Goal: Check status: Check status

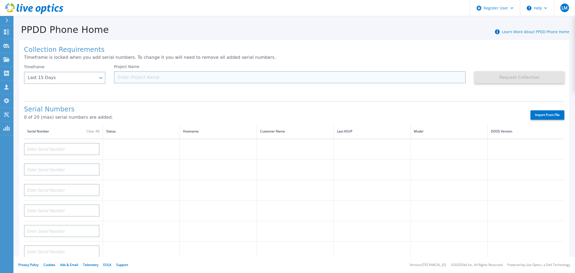
click at [138, 79] on input at bounding box center [290, 77] width 352 height 12
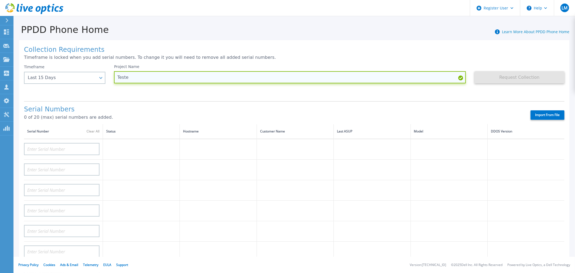
click at [138, 79] on input "Teste" at bounding box center [290, 77] width 352 height 12
type input "TesteDDCPGM"
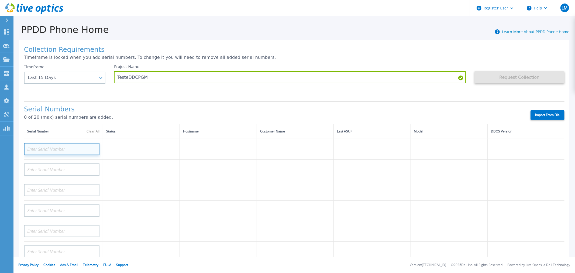
click at [66, 150] on input at bounding box center [61, 149] width 75 height 12
click at [47, 146] on input at bounding box center [61, 149] width 75 height 12
paste input "CKM01213705085"
type input "CKM01213705085"
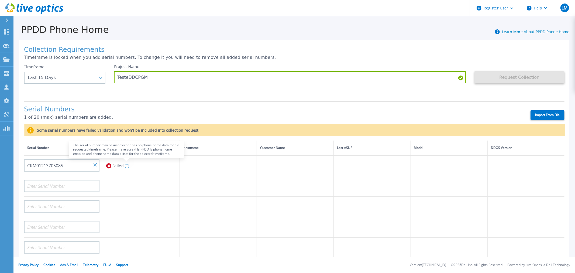
click at [127, 166] on icon at bounding box center [127, 166] width 4 height 4
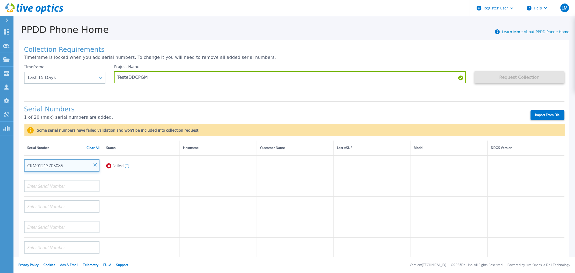
click at [73, 166] on input "CKM01213705085" at bounding box center [61, 165] width 75 height 12
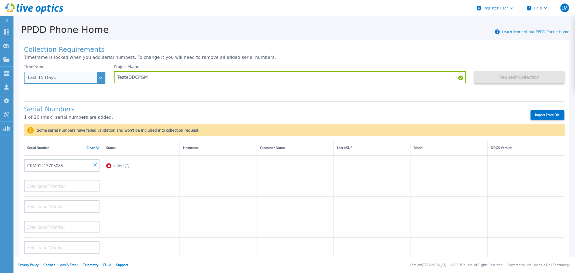
click at [91, 78] on div "Last 15 Days" at bounding box center [62, 77] width 68 height 5
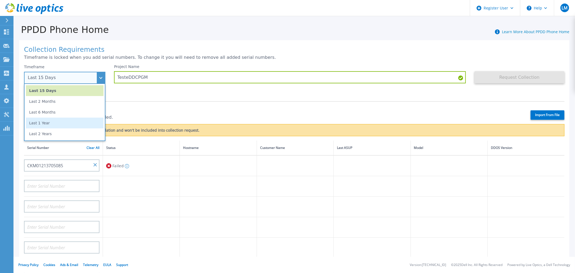
click at [68, 118] on li "Last 1 Year" at bounding box center [65, 123] width 78 height 11
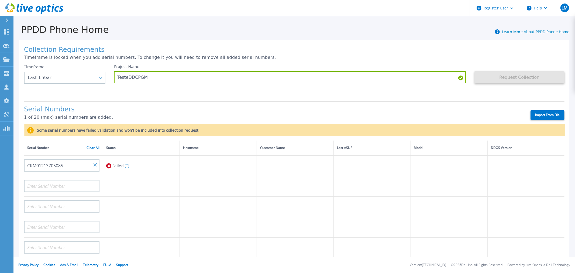
click at [484, 111] on h1 "Serial Numbers" at bounding box center [272, 110] width 497 height 8
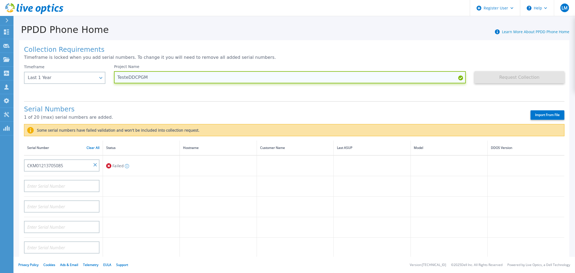
click at [410, 82] on input "TesteDDCPGM" at bounding box center [290, 77] width 352 height 12
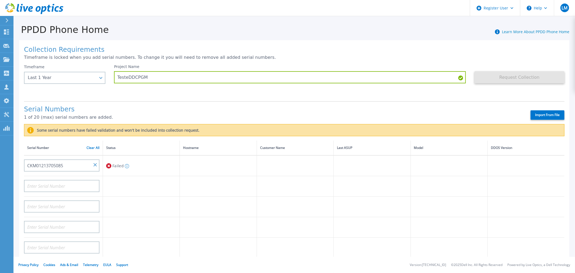
click at [313, 107] on h1 "Serial Numbers" at bounding box center [272, 110] width 497 height 8
